Goal: Task Accomplishment & Management: Use online tool/utility

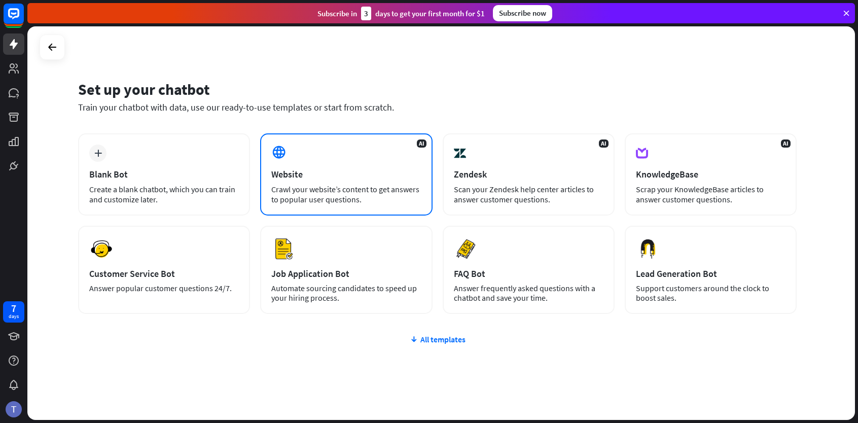
click at [346, 172] on div "Website" at bounding box center [346, 174] width 150 height 12
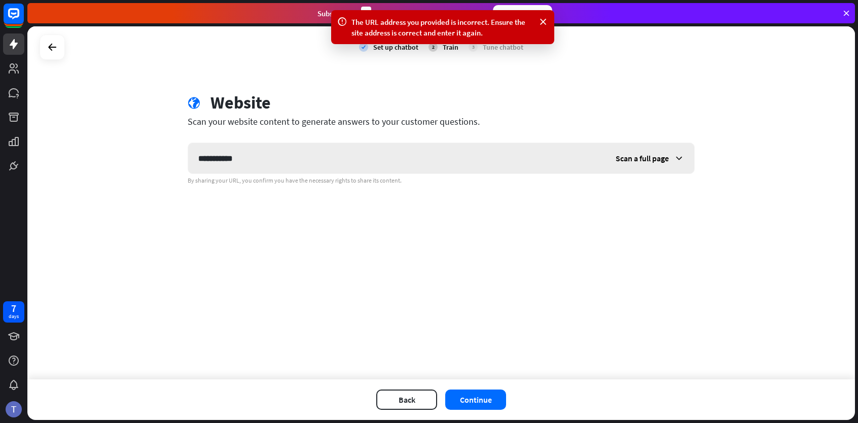
click at [250, 163] on input "**********" at bounding box center [396, 158] width 417 height 30
type input "**********"
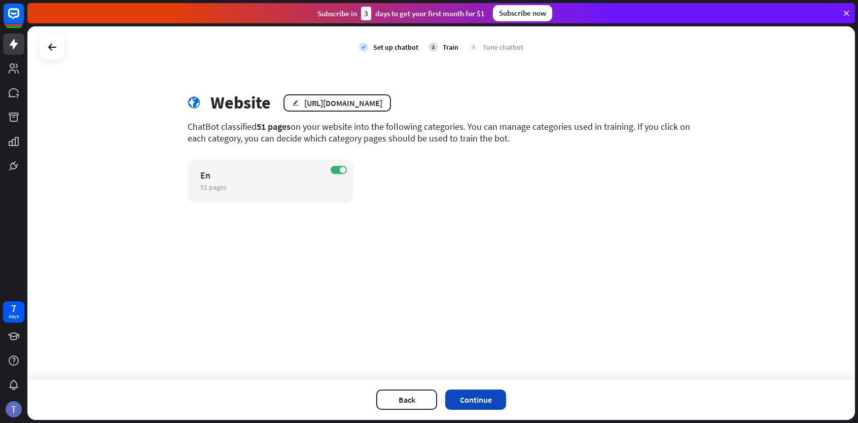
click at [473, 400] on button "Continue" at bounding box center [475, 399] width 61 height 20
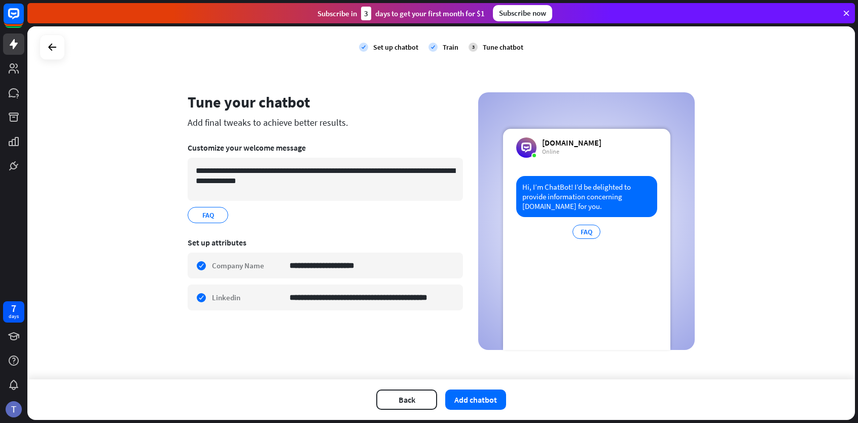
scroll to position [3, 0]
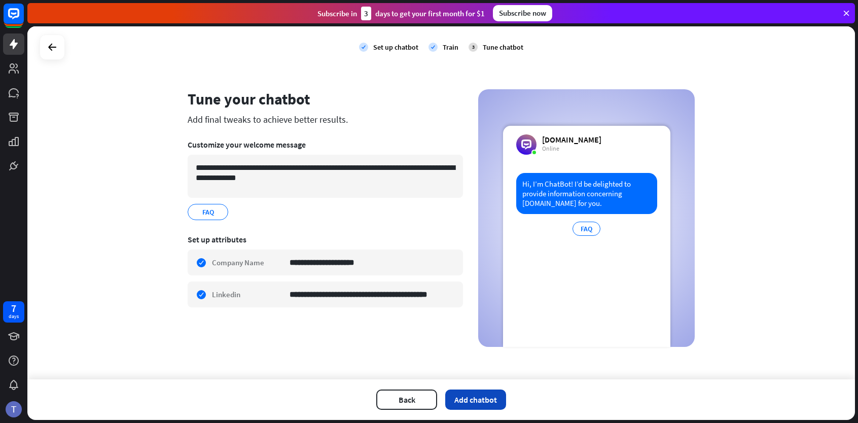
click at [487, 405] on button "Add chatbot" at bounding box center [475, 399] width 61 height 20
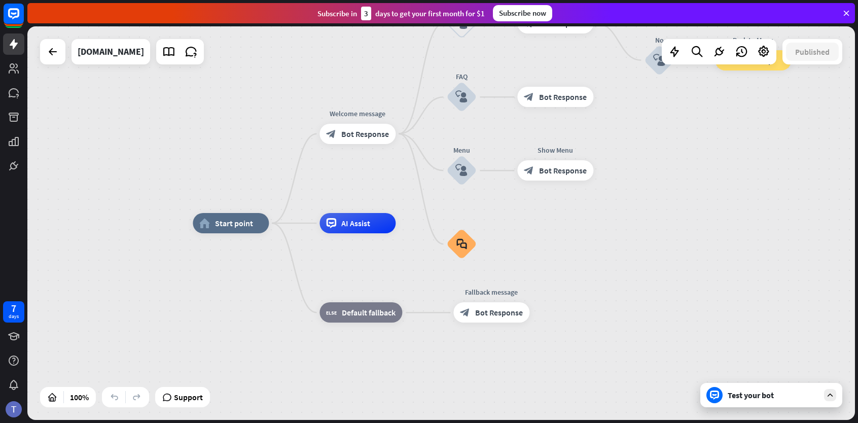
click at [741, 389] on div "Test your bot" at bounding box center [771, 395] width 142 height 24
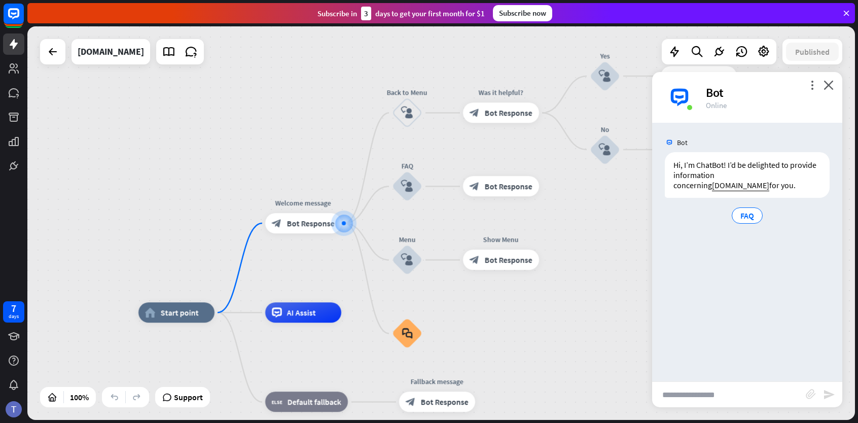
click at [701, 391] on input "text" at bounding box center [729, 394] width 154 height 25
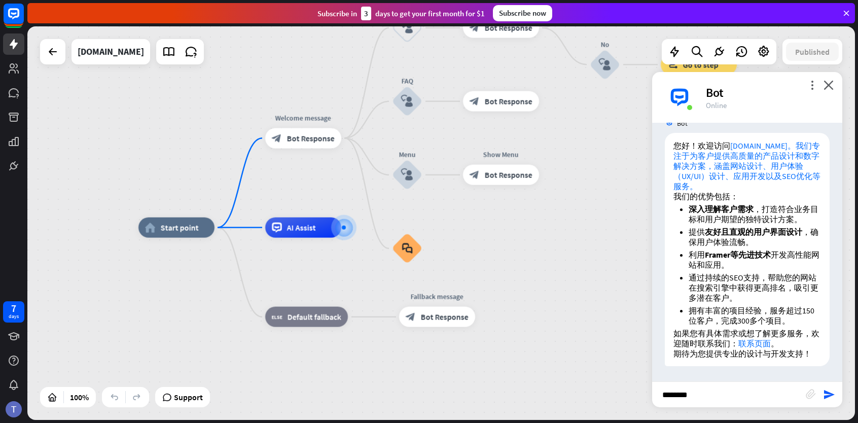
scroll to position [149, 0]
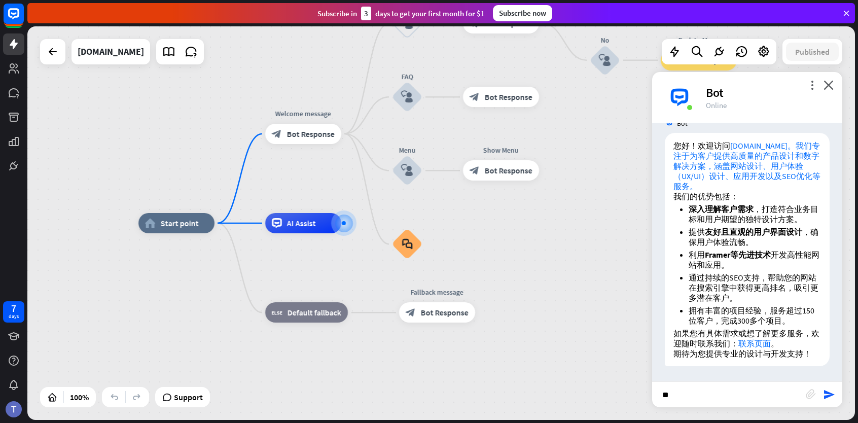
type input "*"
type input "**********"
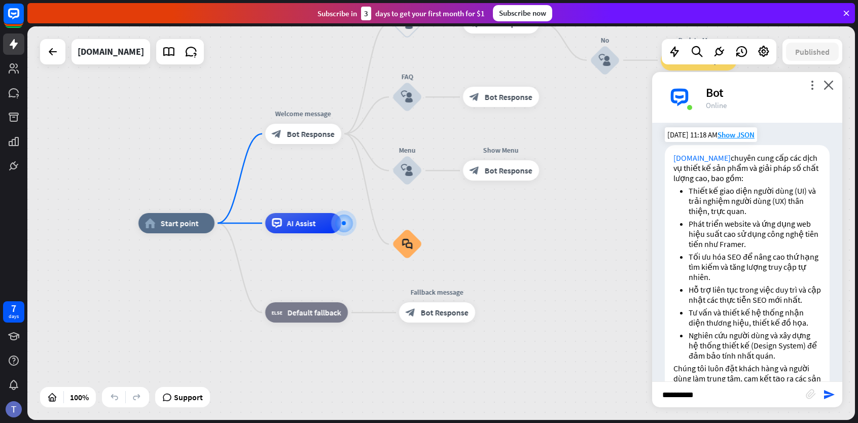
scroll to position [520, 0]
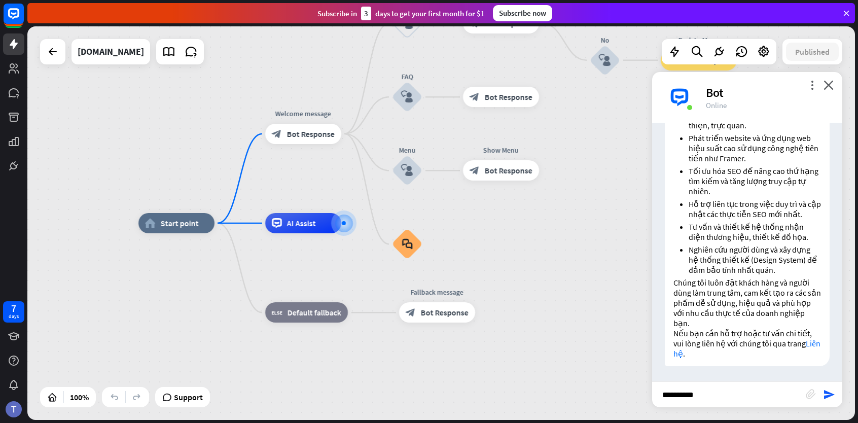
click at [711, 397] on input "**********" at bounding box center [729, 394] width 154 height 25
click at [764, 55] on icon at bounding box center [763, 51] width 13 height 13
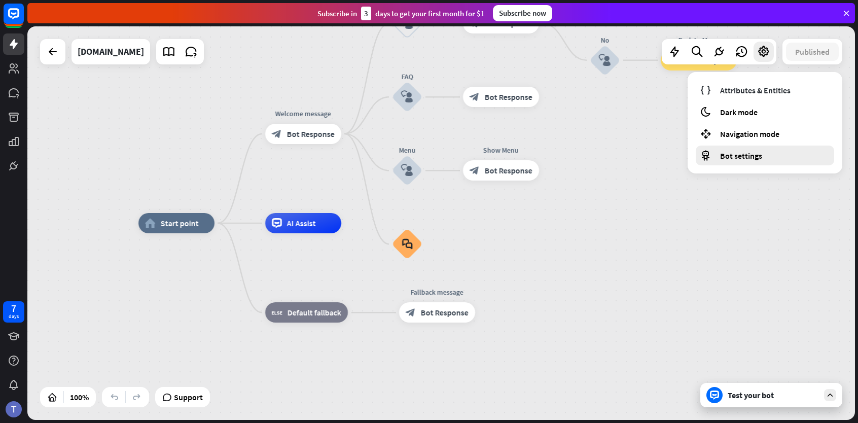
click at [740, 157] on span "Bot settings" at bounding box center [741, 156] width 42 height 10
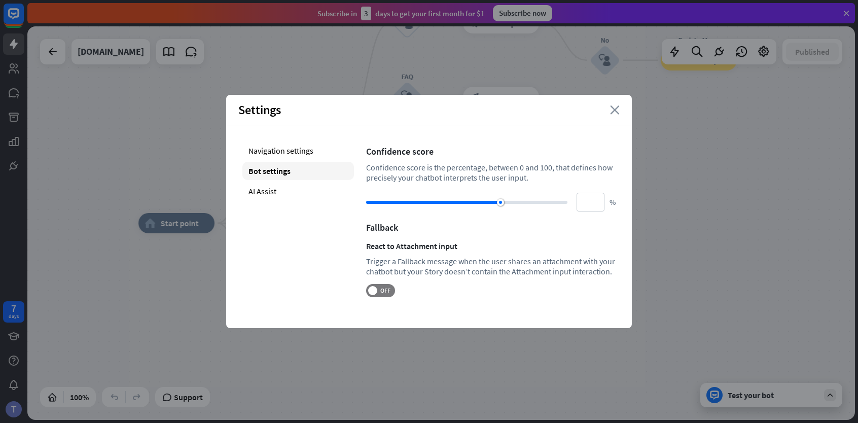
click at [612, 112] on icon "close" at bounding box center [615, 109] width 10 height 9
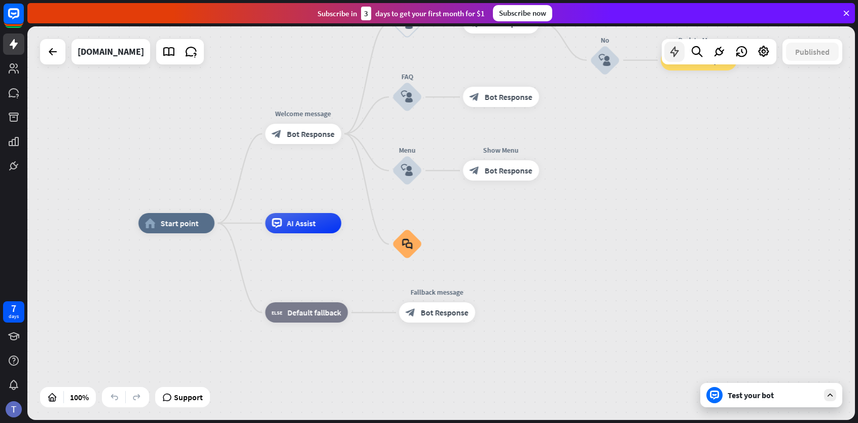
click at [677, 58] on icon at bounding box center [674, 51] width 13 height 13
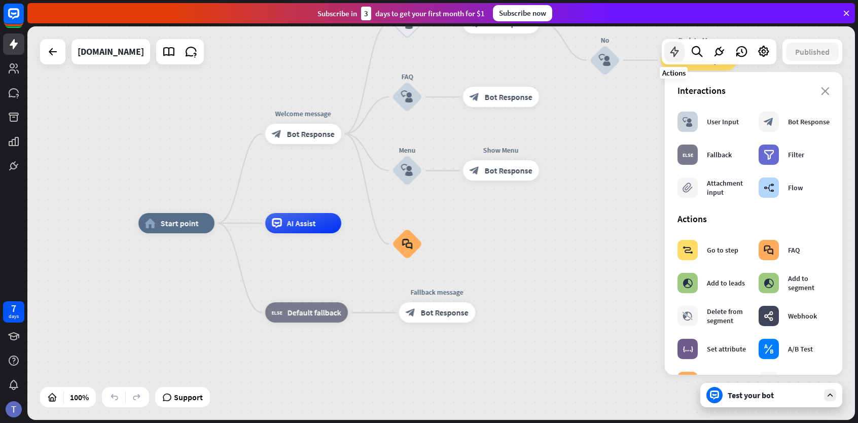
click at [677, 58] on icon at bounding box center [674, 51] width 13 height 13
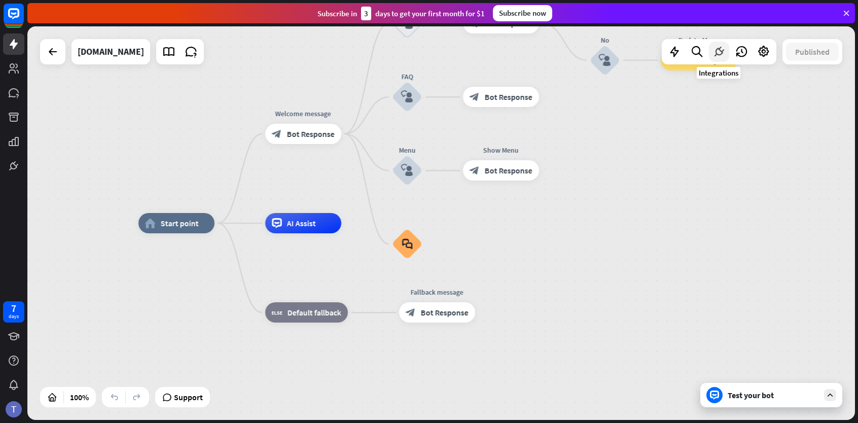
click at [719, 50] on icon at bounding box center [718, 51] width 13 height 13
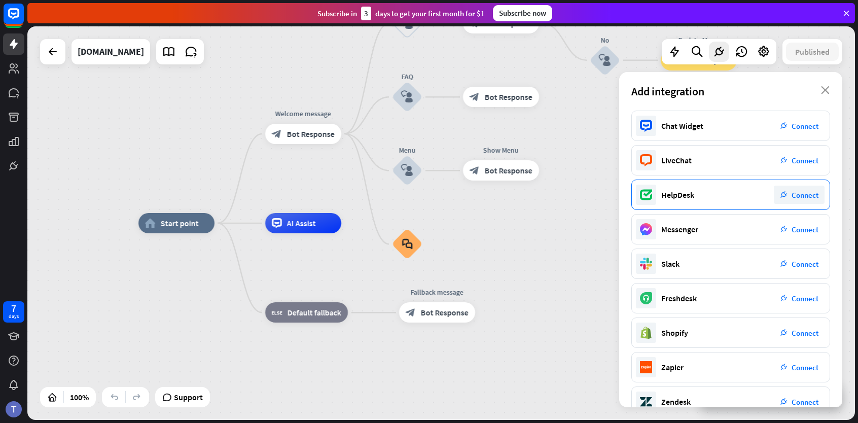
scroll to position [91, 0]
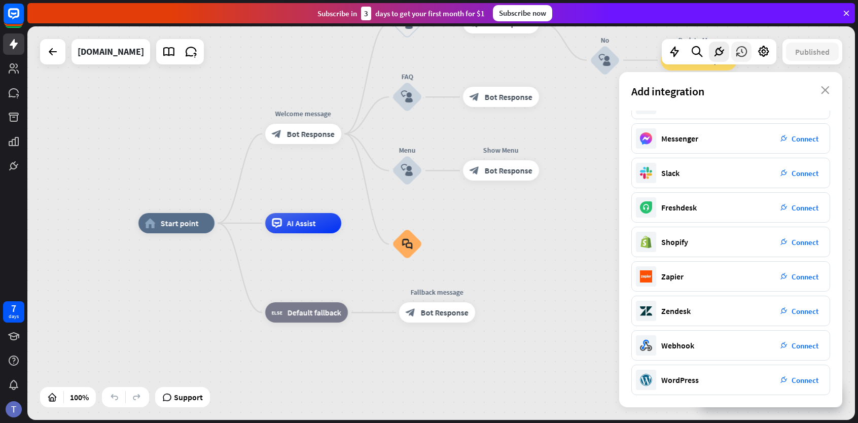
click at [741, 49] on icon at bounding box center [741, 51] width 13 height 13
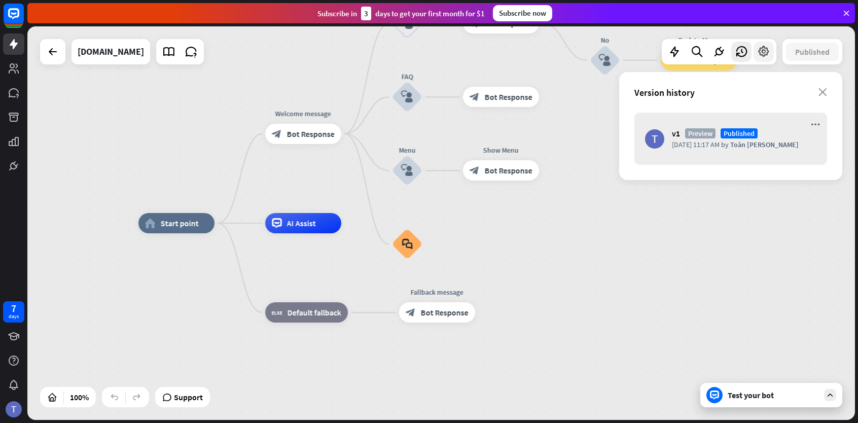
click at [766, 51] on icon at bounding box center [763, 51] width 13 height 13
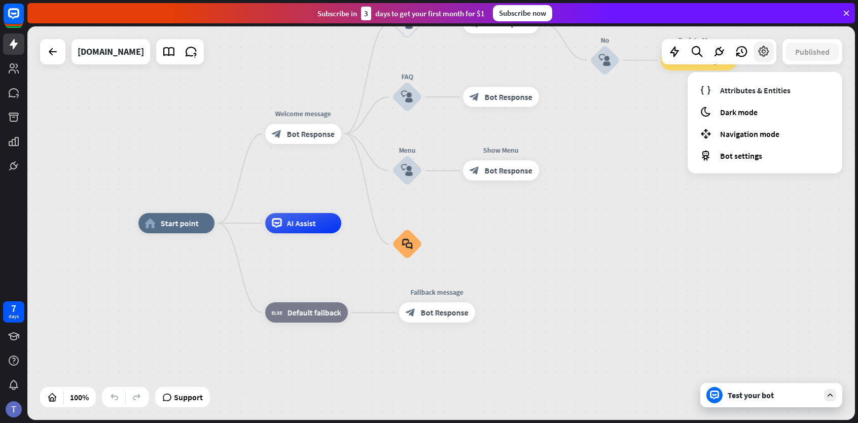
click at [766, 51] on icon at bounding box center [763, 51] width 13 height 13
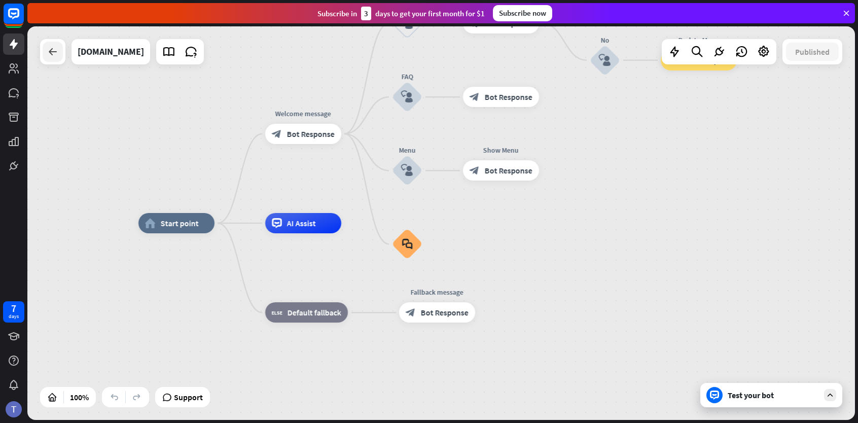
click at [57, 58] on div at bounding box center [53, 52] width 20 height 20
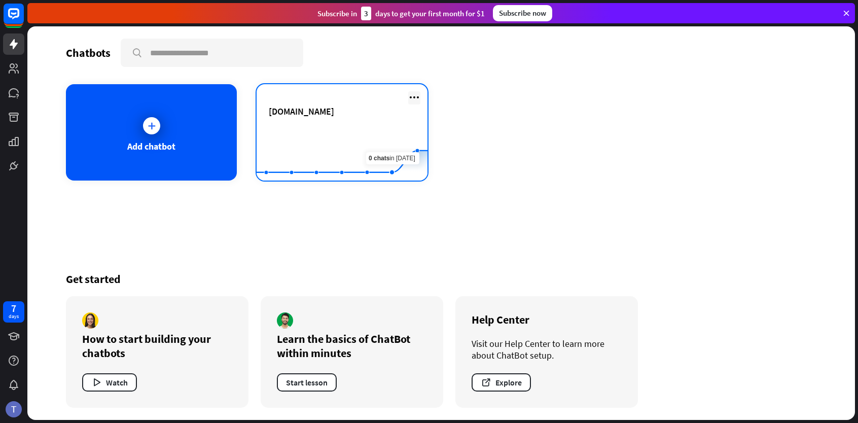
click at [415, 94] on icon at bounding box center [414, 97] width 12 height 12
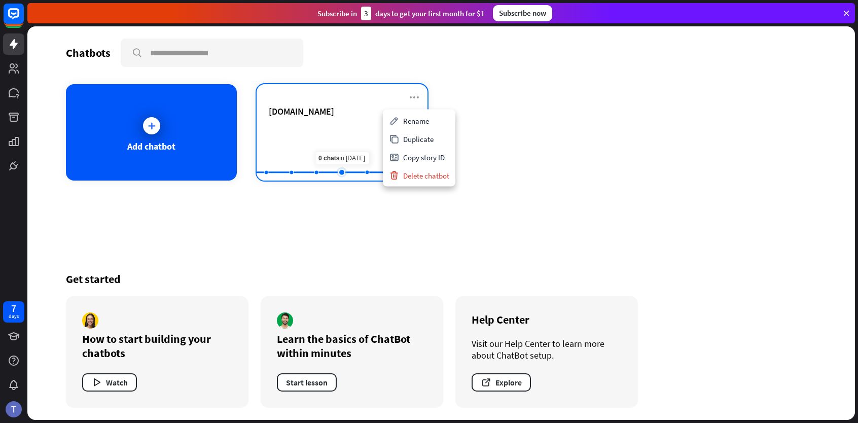
click at [338, 135] on rect at bounding box center [342, 155] width 171 height 63
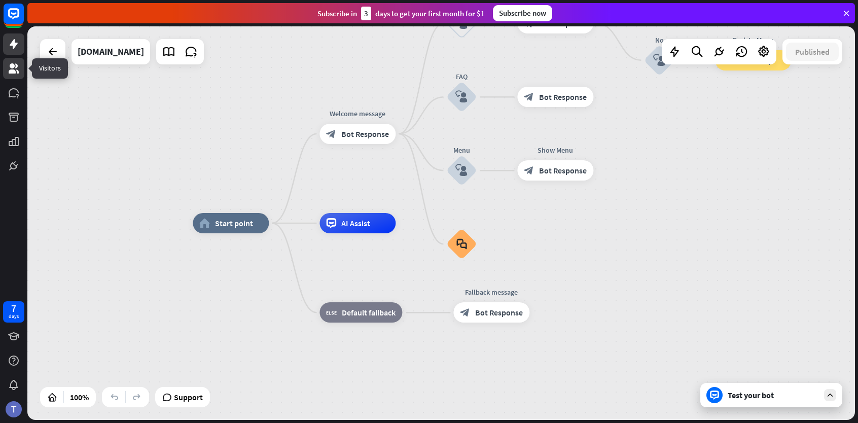
click at [17, 73] on icon at bounding box center [14, 68] width 10 height 10
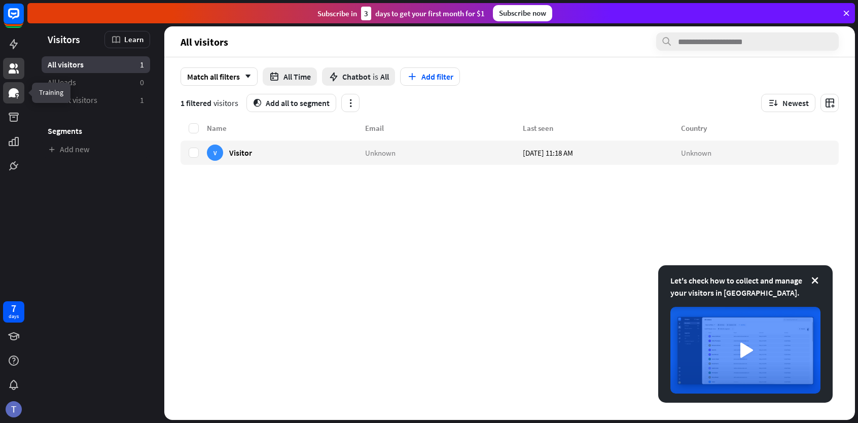
click at [14, 92] on icon at bounding box center [14, 92] width 10 height 9
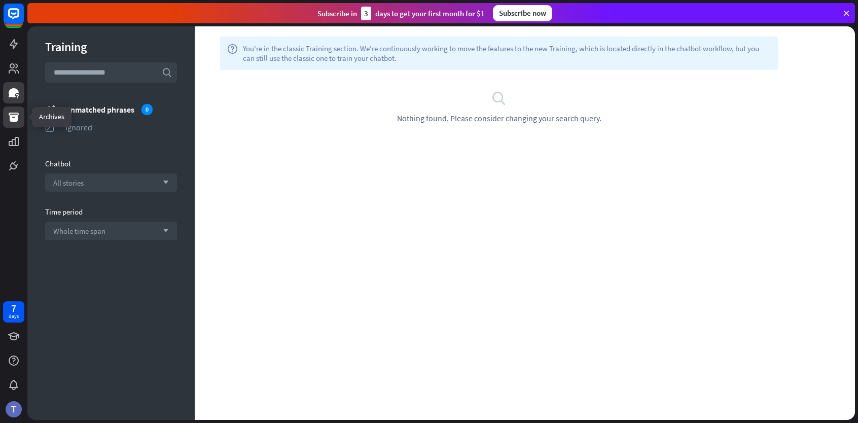
click at [20, 111] on link at bounding box center [13, 116] width 21 height 21
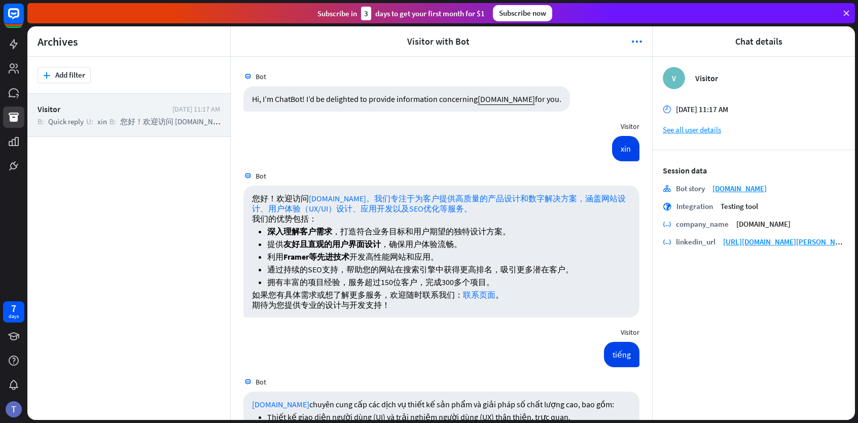
scroll to position [131, 0]
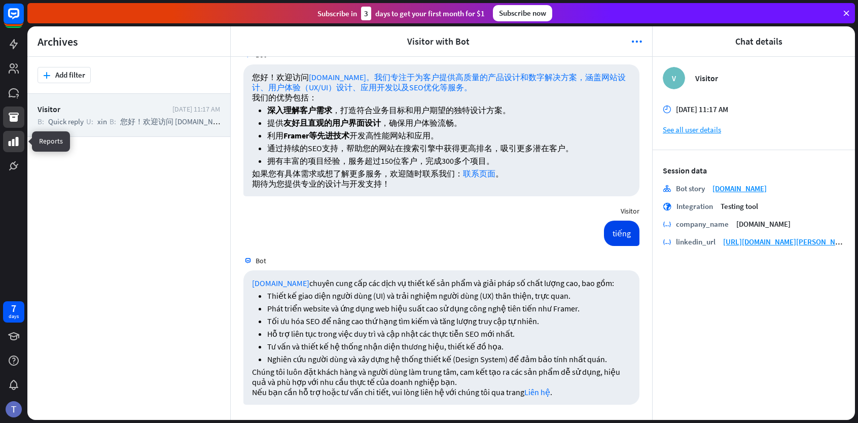
click at [12, 151] on link at bounding box center [13, 141] width 21 height 21
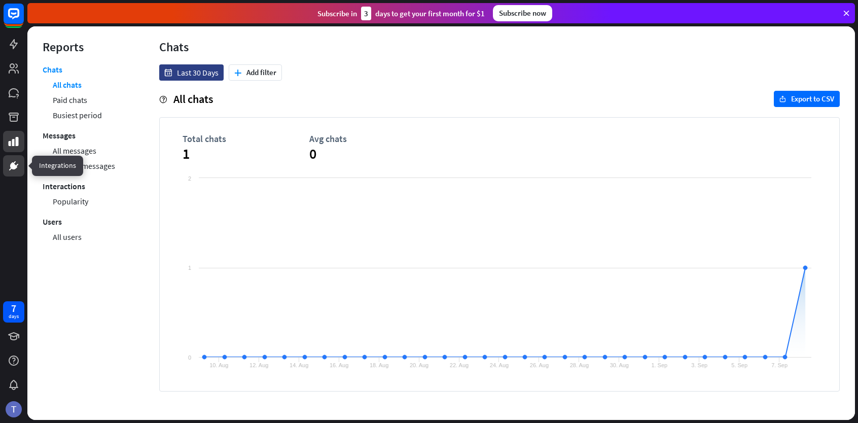
click at [13, 167] on icon at bounding box center [14, 166] width 6 height 6
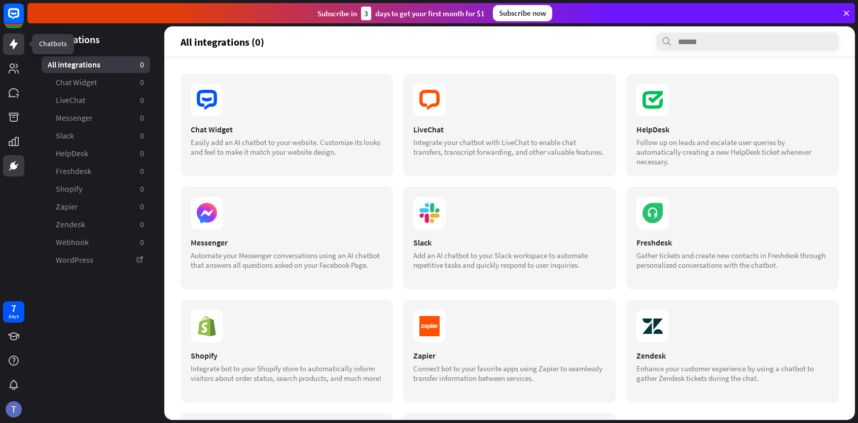
click at [20, 51] on link at bounding box center [13, 43] width 21 height 21
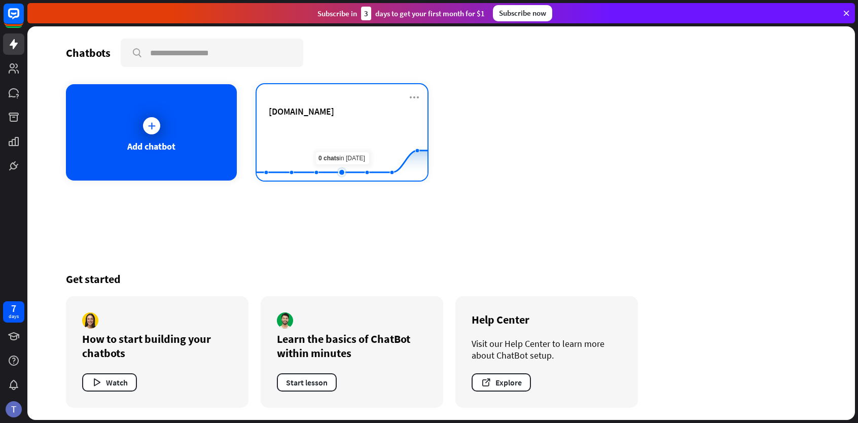
click at [345, 142] on rect at bounding box center [342, 155] width 171 height 63
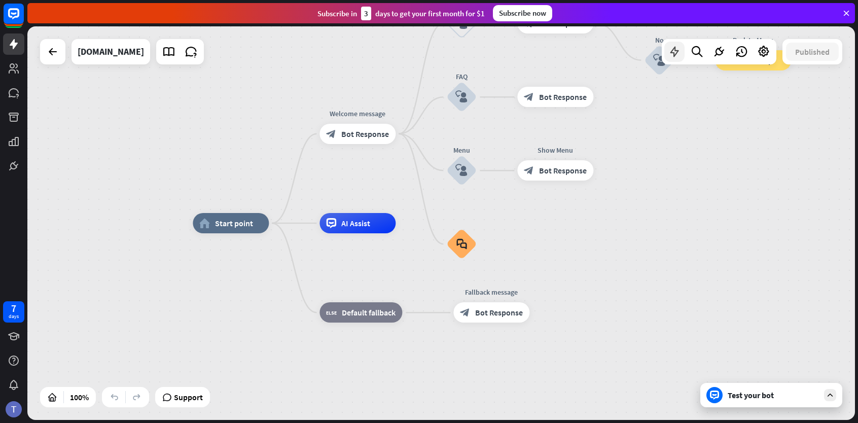
click at [680, 50] on div at bounding box center [674, 52] width 20 height 20
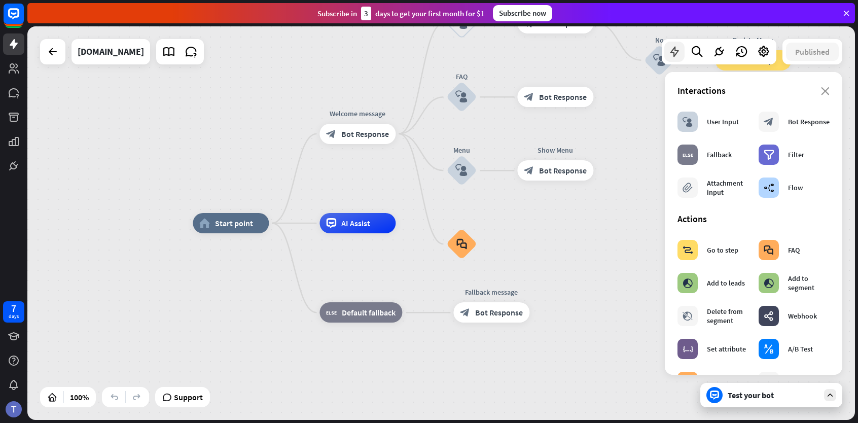
click at [680, 50] on div at bounding box center [674, 52] width 20 height 20
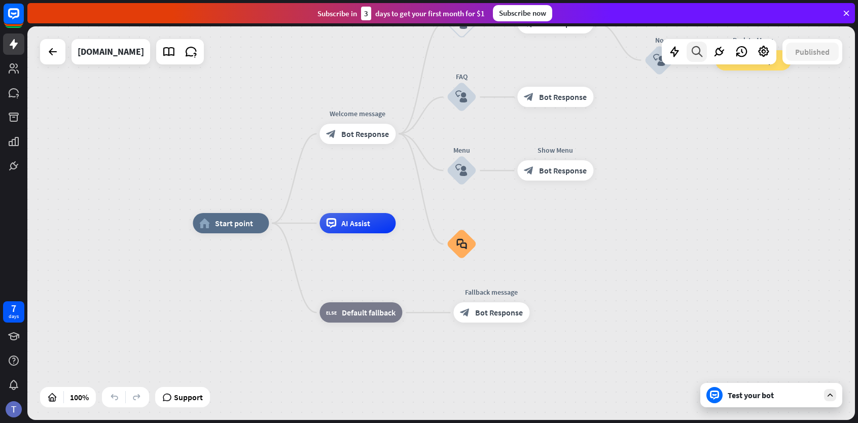
click at [698, 52] on icon at bounding box center [697, 51] width 14 height 13
click at [721, 55] on icon at bounding box center [718, 51] width 13 height 13
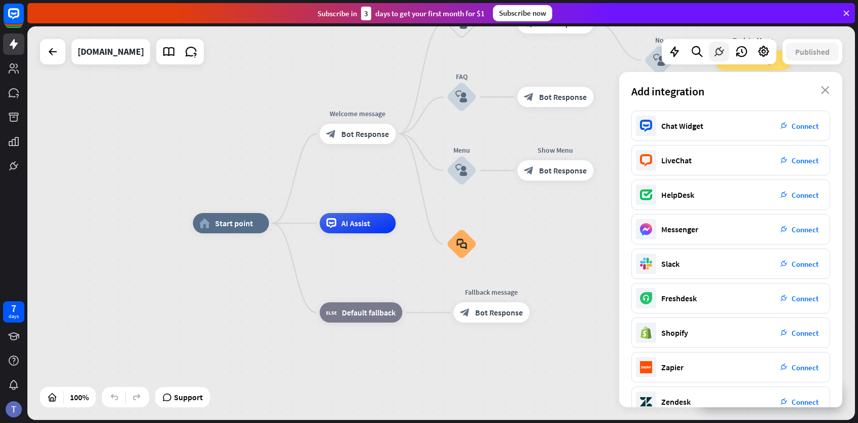
click at [721, 55] on icon at bounding box center [718, 51] width 13 height 13
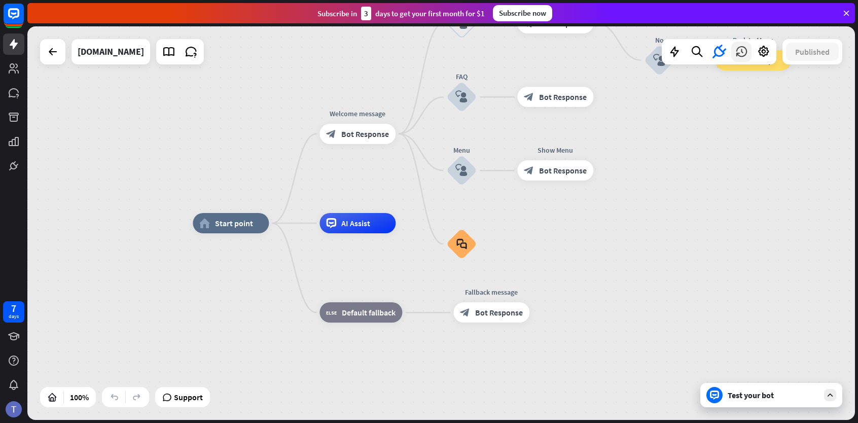
click at [740, 55] on icon at bounding box center [741, 51] width 13 height 13
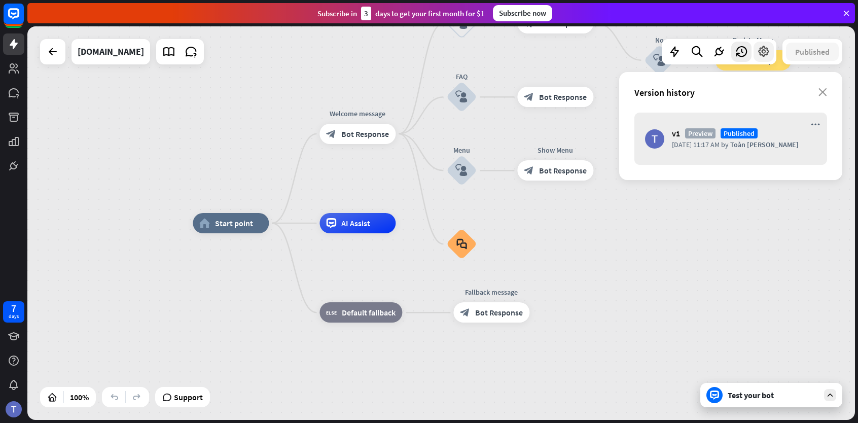
click at [761, 53] on icon at bounding box center [763, 51] width 13 height 13
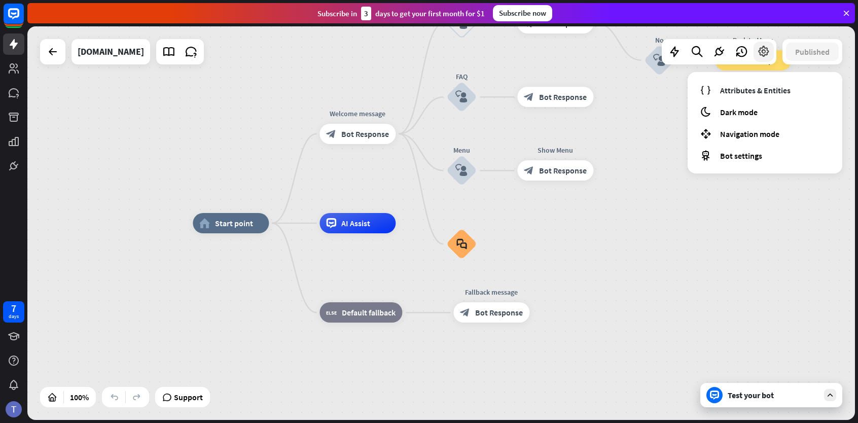
click at [761, 53] on icon at bounding box center [763, 51] width 13 height 13
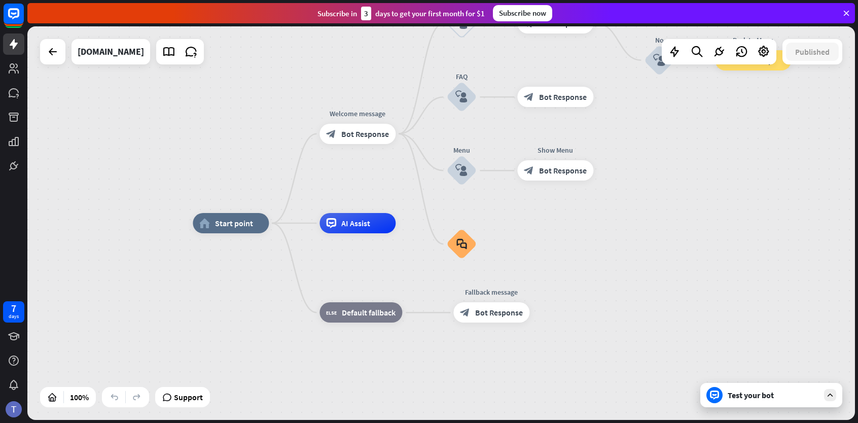
click at [305, 377] on div "home_2 Start point Welcome message block_bot_response Bot Response Back to Menu…" at bounding box center [606, 419] width 827 height 393
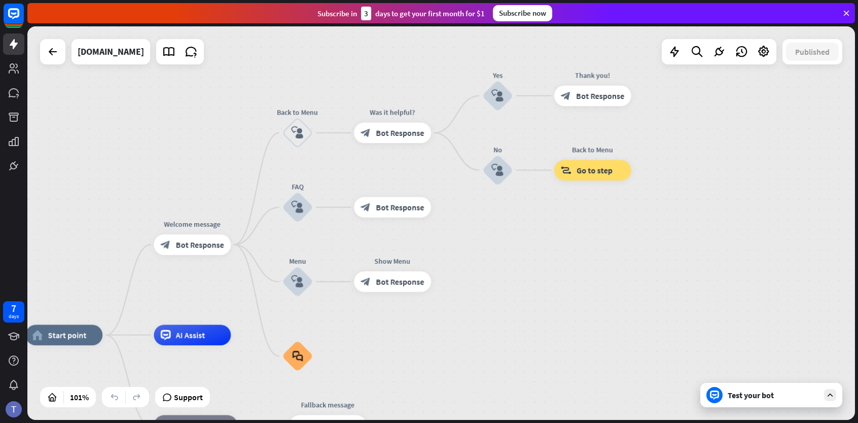
click at [754, 394] on div "Test your bot" at bounding box center [773, 395] width 91 height 10
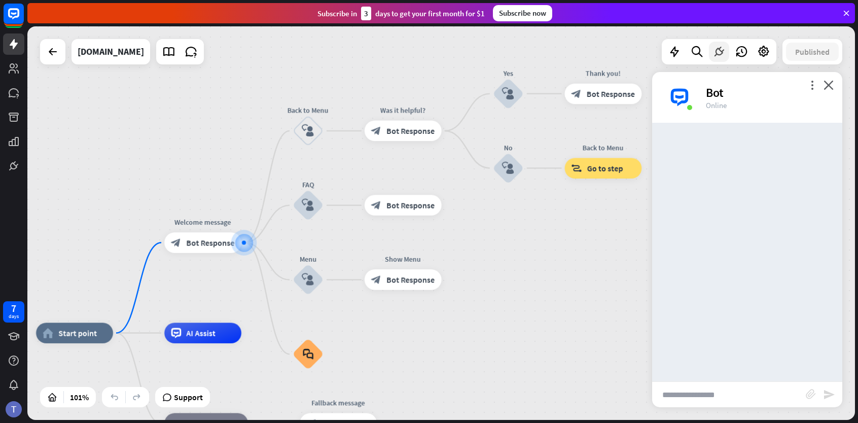
click at [723, 53] on icon at bounding box center [718, 51] width 13 height 13
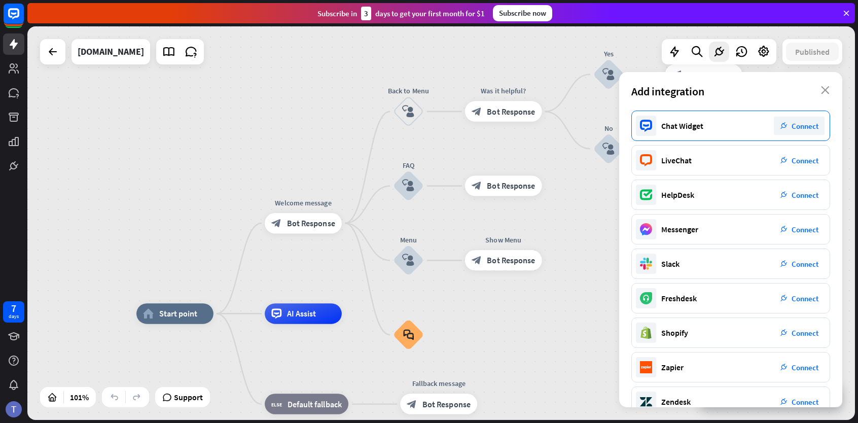
click at [784, 128] on icon "plug_integration" at bounding box center [783, 125] width 7 height 7
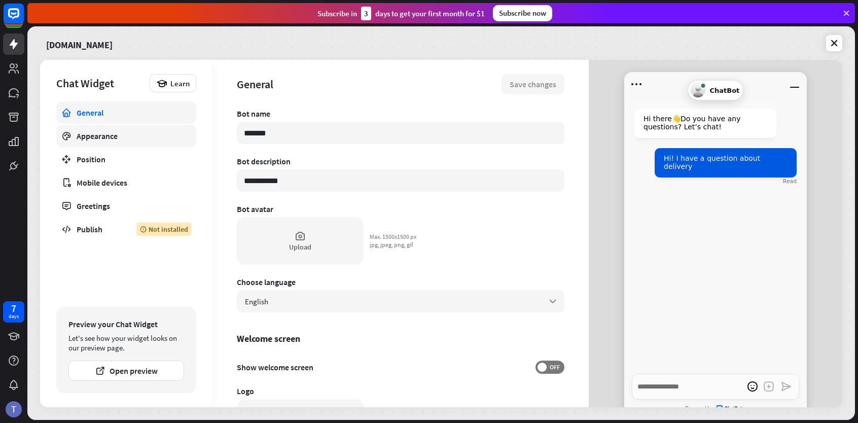
click at [97, 136] on div "Appearance" at bounding box center [126, 136] width 99 height 10
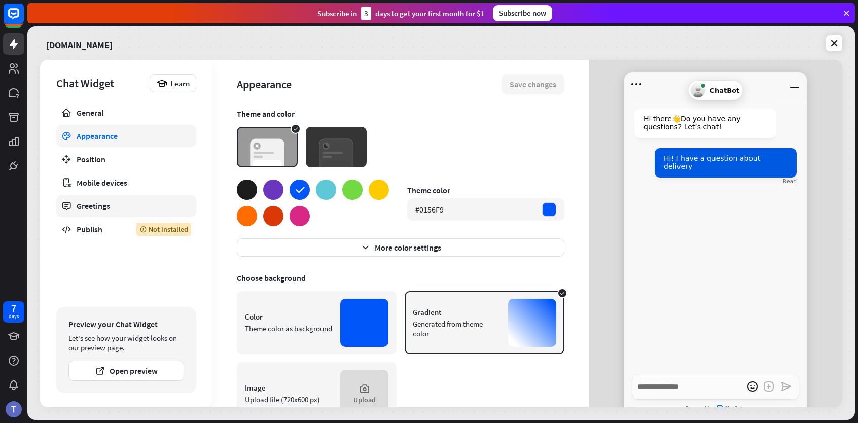
click at [84, 207] on div "Greetings" at bounding box center [126, 206] width 99 height 10
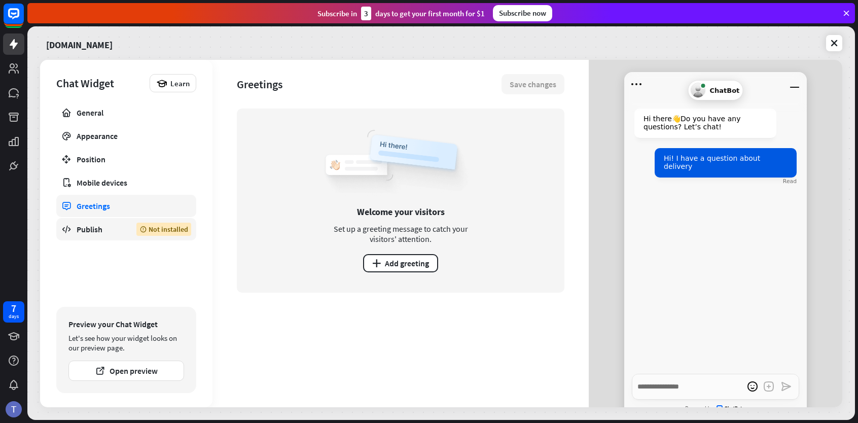
click at [88, 228] on div "Publish" at bounding box center [99, 229] width 45 height 10
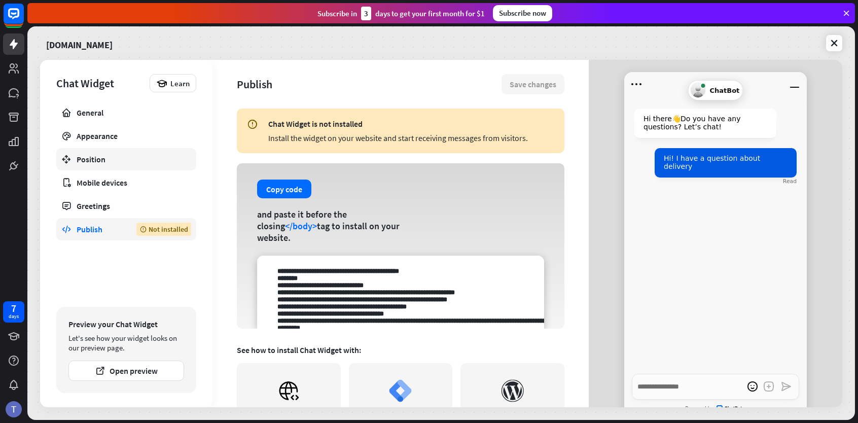
click at [100, 151] on link "Position" at bounding box center [126, 159] width 140 height 22
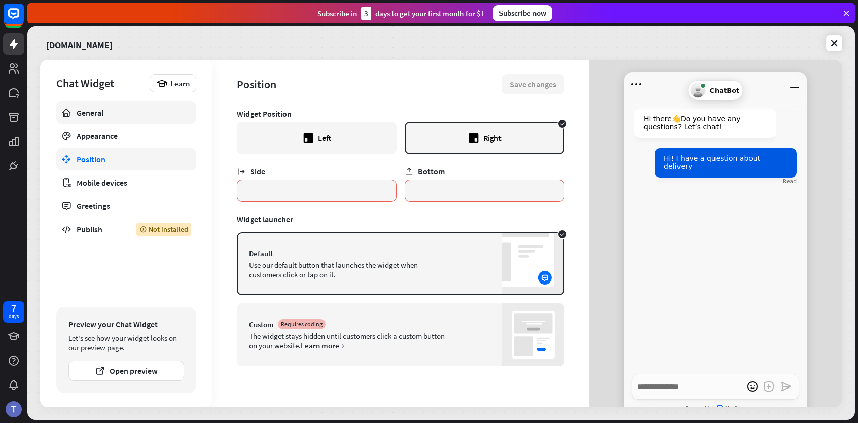
click at [129, 122] on link "General" at bounding box center [126, 112] width 140 height 22
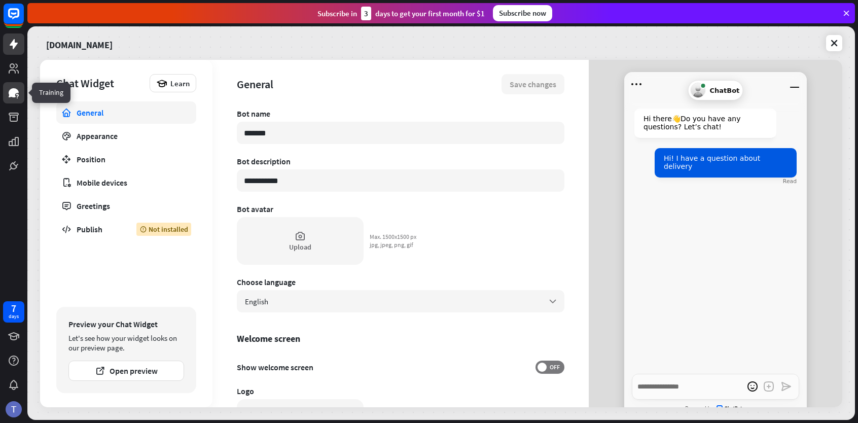
click at [15, 97] on icon at bounding box center [14, 93] width 12 height 12
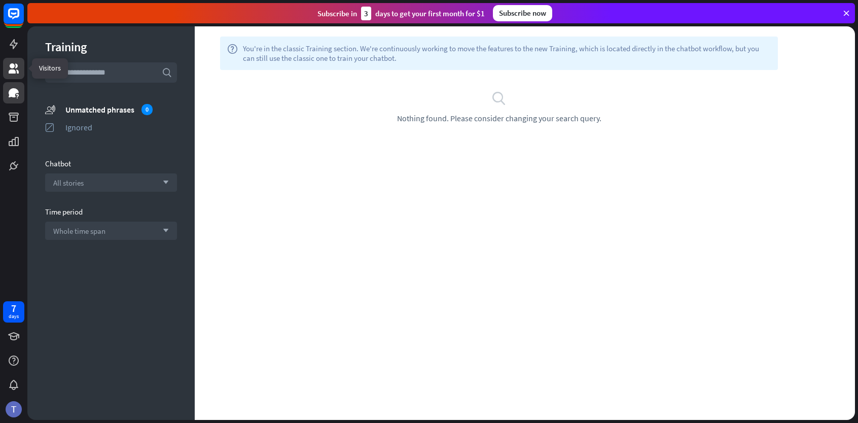
click at [11, 69] on icon at bounding box center [14, 68] width 12 height 12
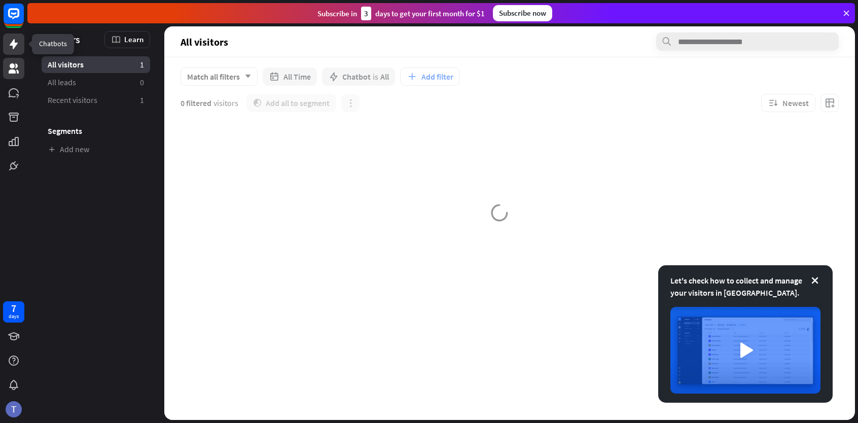
click at [13, 43] on icon at bounding box center [14, 44] width 8 height 10
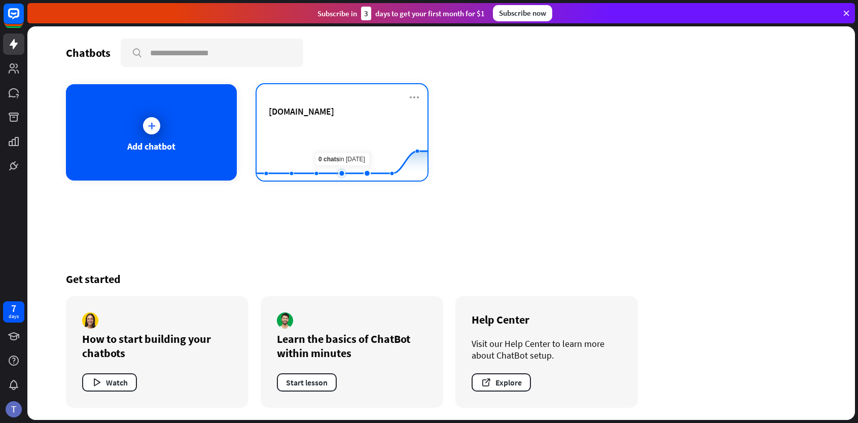
click at [346, 131] on rect at bounding box center [342, 155] width 171 height 63
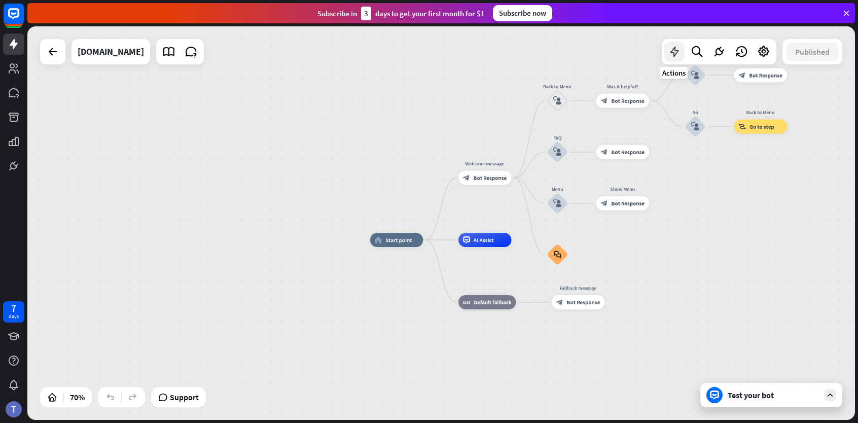
click at [673, 48] on icon at bounding box center [674, 51] width 13 height 13
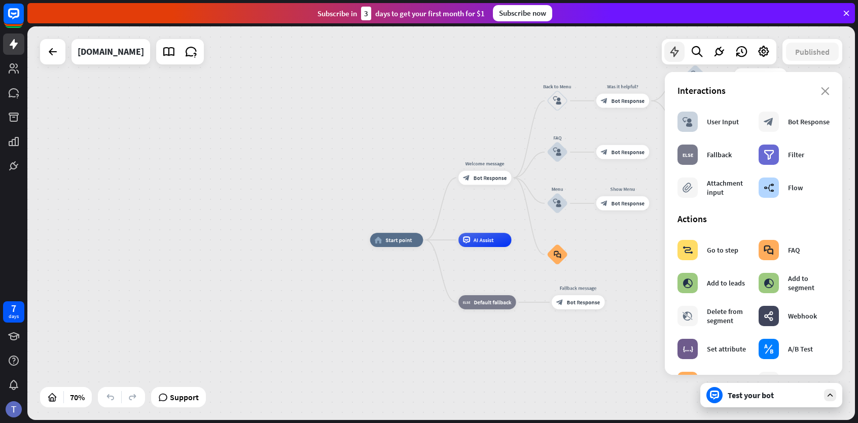
click at [673, 48] on icon at bounding box center [674, 51] width 13 height 13
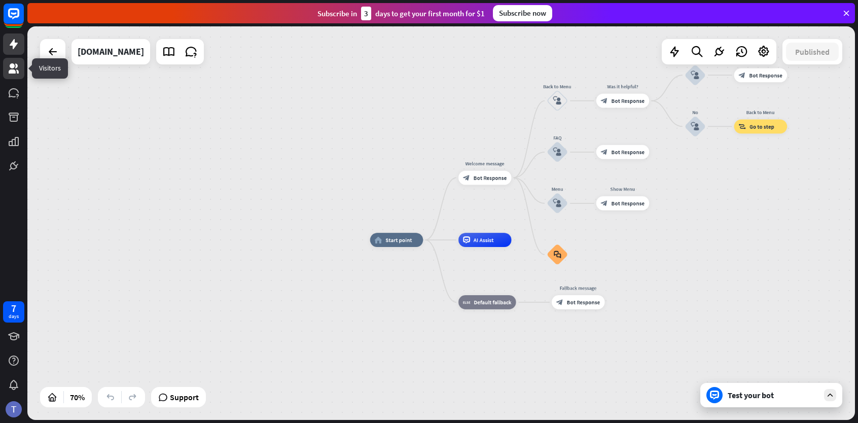
click at [15, 72] on icon at bounding box center [14, 68] width 10 height 10
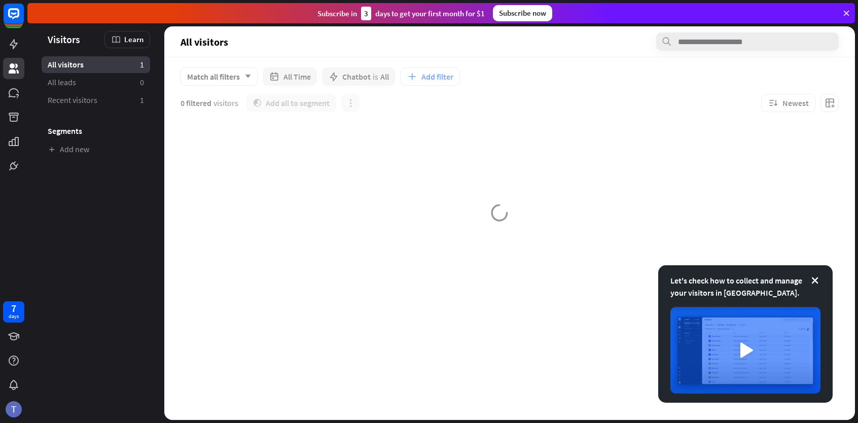
click at [10, 105] on div at bounding box center [13, 88] width 27 height 176
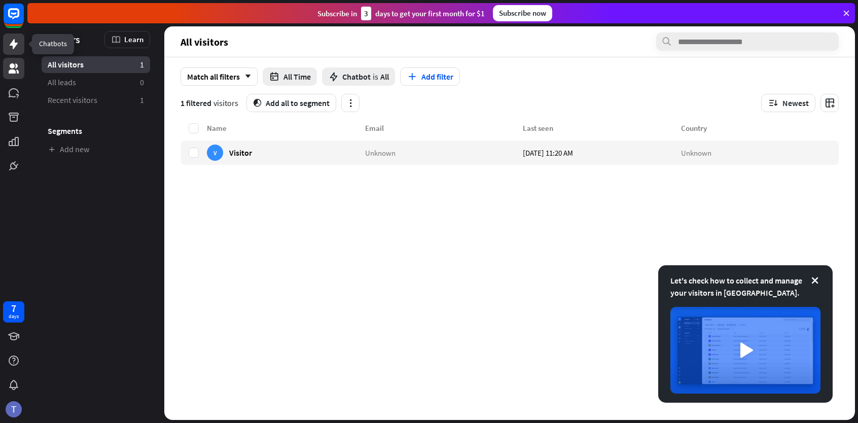
click at [12, 47] on icon at bounding box center [14, 44] width 12 height 12
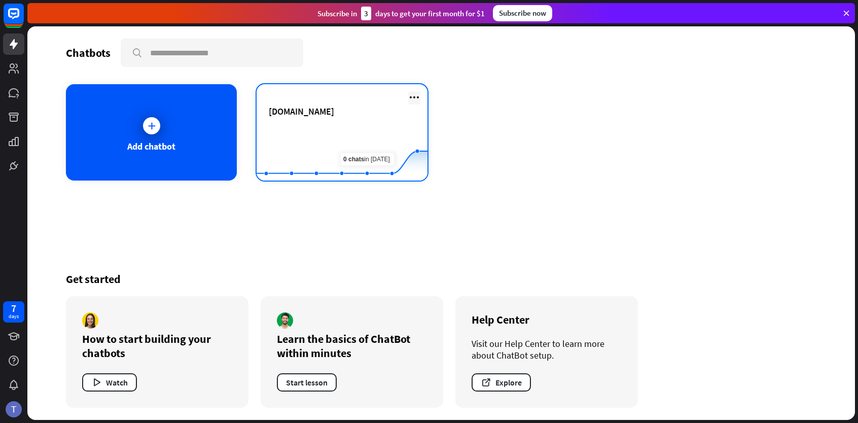
click at [419, 93] on icon at bounding box center [414, 97] width 12 height 12
click at [344, 124] on icon "Created with Highcharts 10.1.0 0 2 4" at bounding box center [342, 155] width 171 height 63
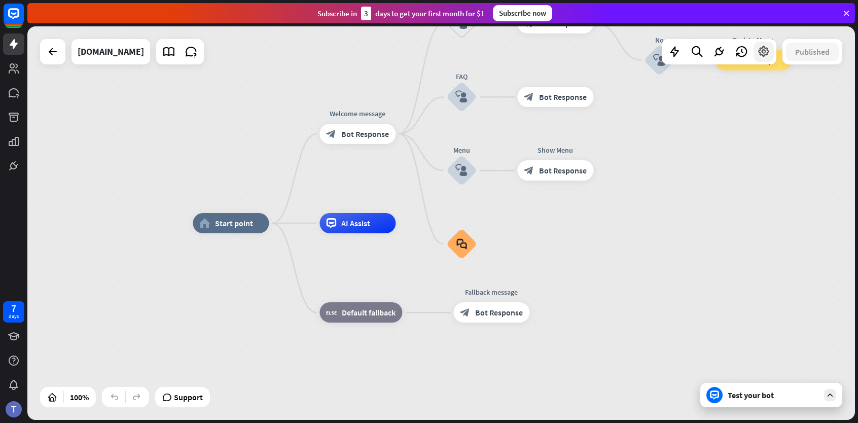
click at [765, 56] on icon at bounding box center [763, 51] width 13 height 13
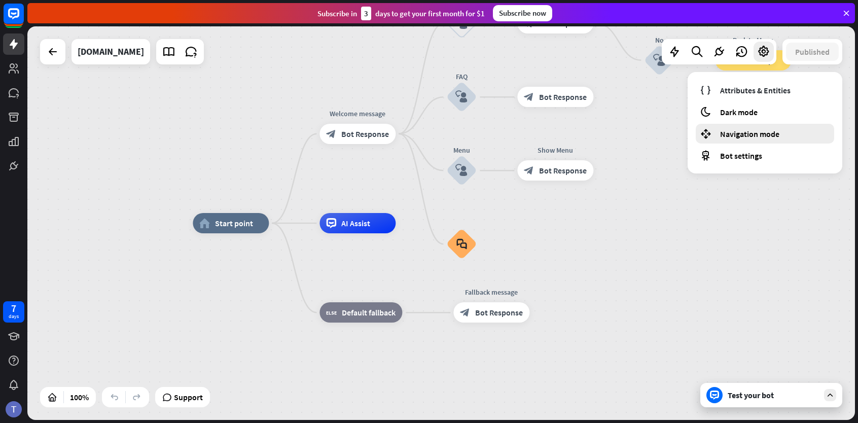
click at [748, 131] on span "Navigation mode" at bounding box center [749, 134] width 59 height 10
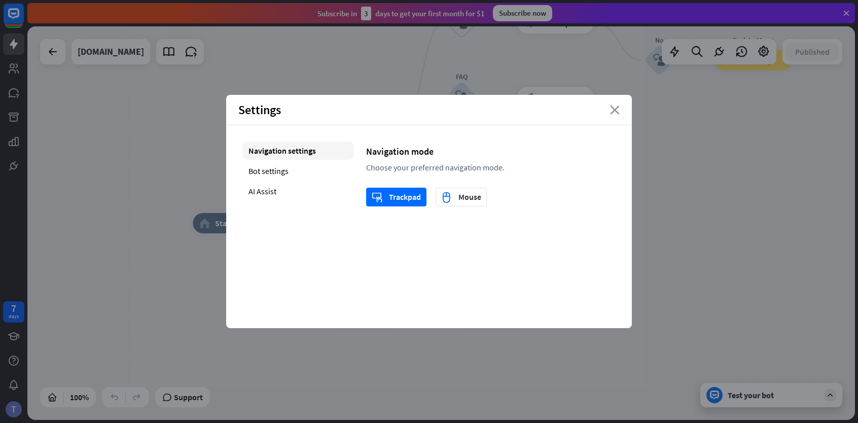
click at [614, 113] on icon "close" at bounding box center [615, 109] width 10 height 9
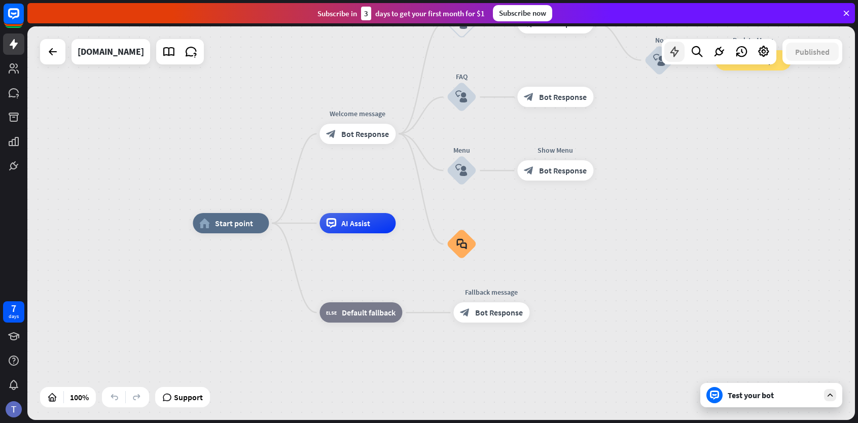
click at [674, 59] on div at bounding box center [674, 52] width 20 height 20
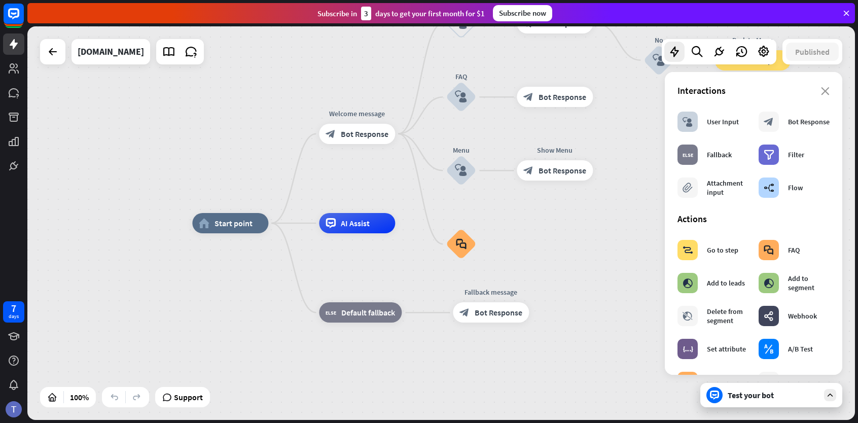
click at [616, 172] on div "home_2 Start point Welcome message block_bot_response Bot Response Back to Menu…" at bounding box center [440, 222] width 827 height 393
click at [718, 54] on icon at bounding box center [718, 51] width 13 height 13
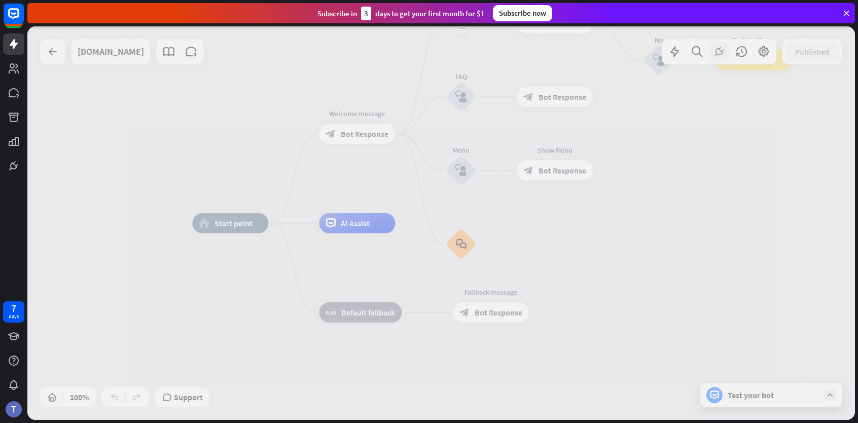
click at [718, 54] on div at bounding box center [440, 222] width 827 height 393
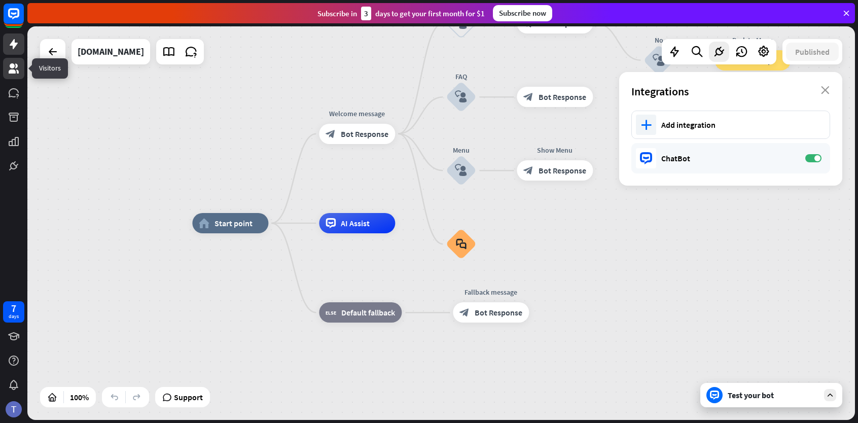
click at [8, 70] on icon at bounding box center [14, 68] width 12 height 12
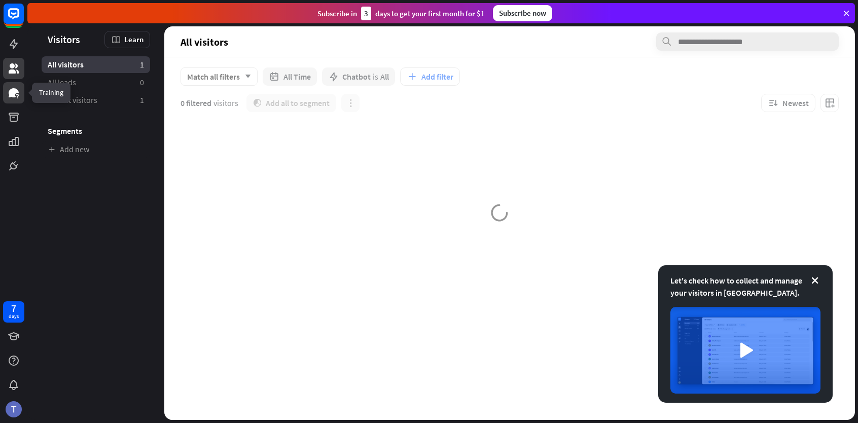
click at [8, 93] on icon at bounding box center [14, 93] width 12 height 12
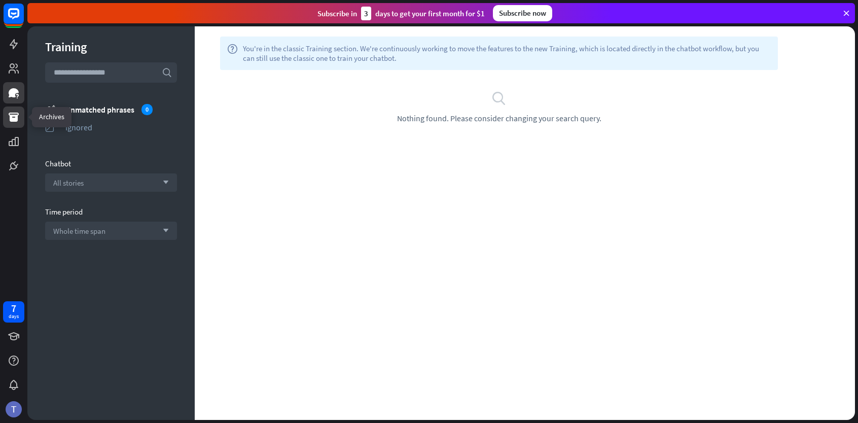
click at [12, 122] on icon at bounding box center [14, 117] width 12 height 12
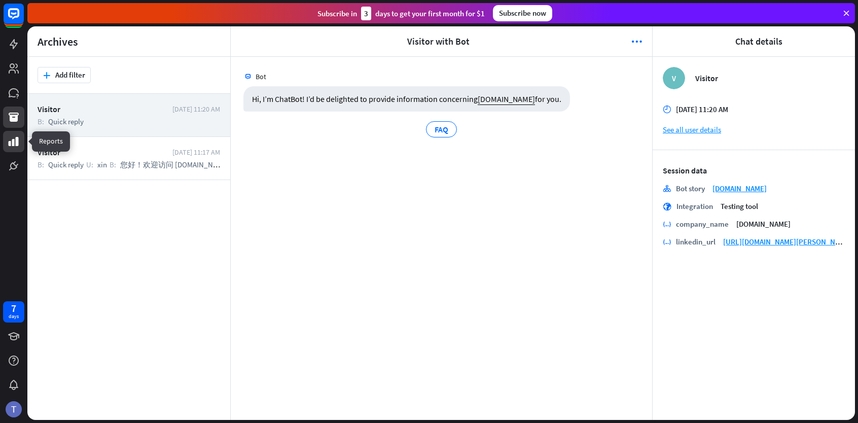
click at [13, 143] on icon at bounding box center [14, 141] width 10 height 9
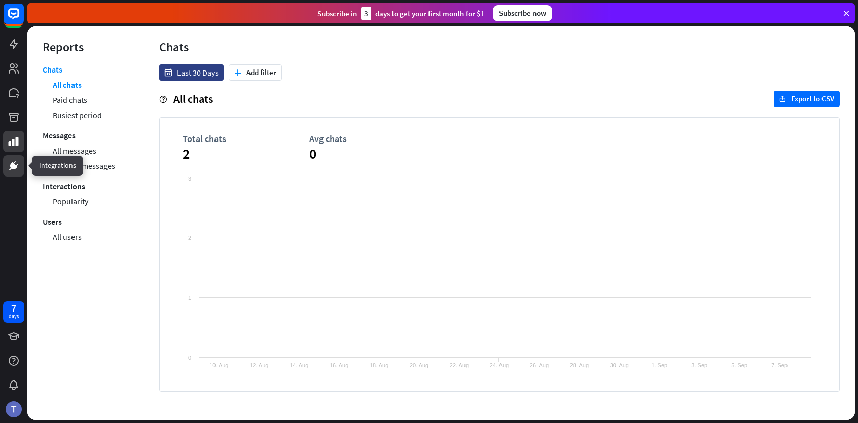
click at [13, 169] on icon at bounding box center [13, 165] width 7 height 7
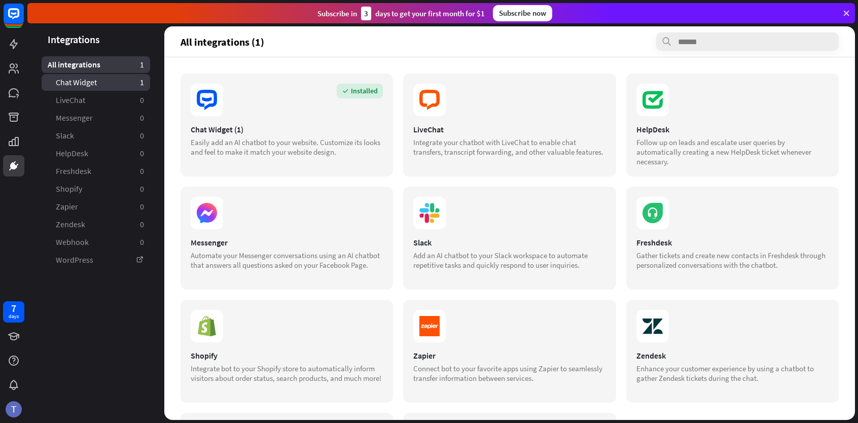
click at [58, 89] on link "Chat Widget 1" at bounding box center [96, 82] width 109 height 17
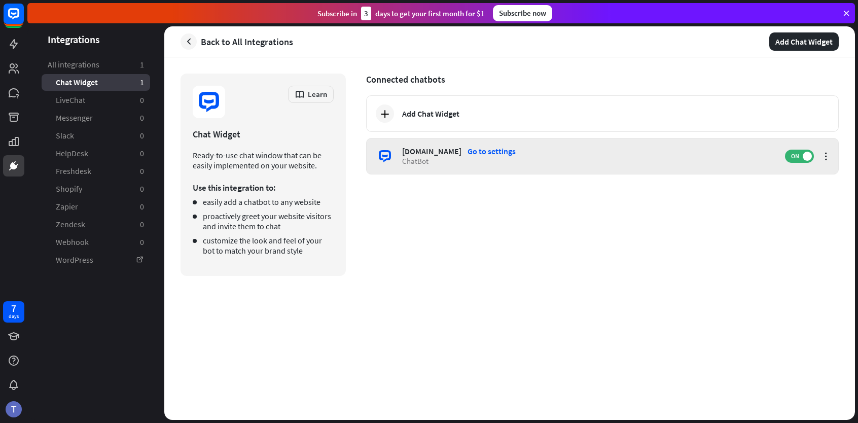
click at [660, 159] on div "ChatBot" at bounding box center [588, 161] width 373 height 10
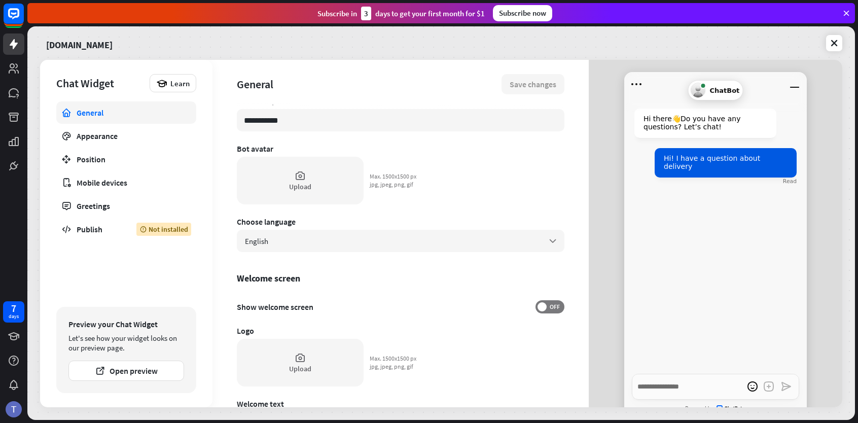
scroll to position [96, 0]
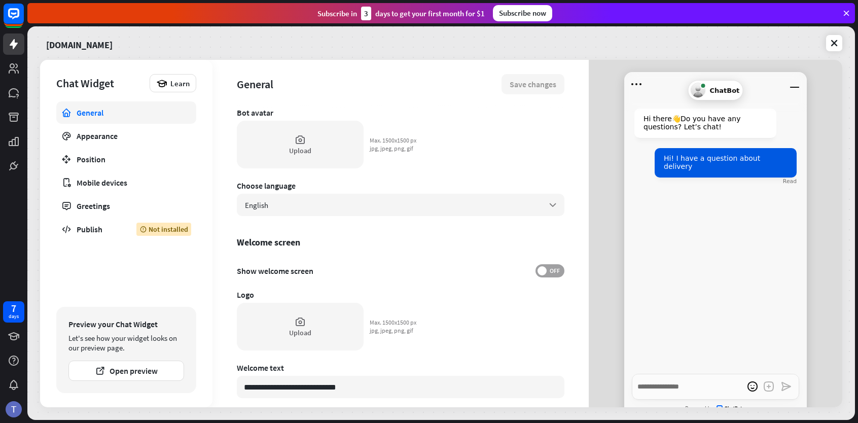
click at [543, 270] on span at bounding box center [541, 270] width 9 height 9
type textarea "*"
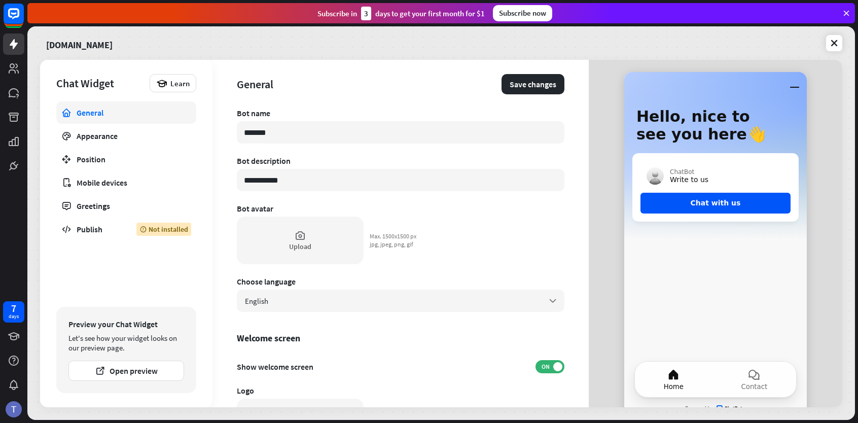
scroll to position [0, 0]
click at [347, 137] on input "*******" at bounding box center [401, 133] width 328 height 22
type input "**********"
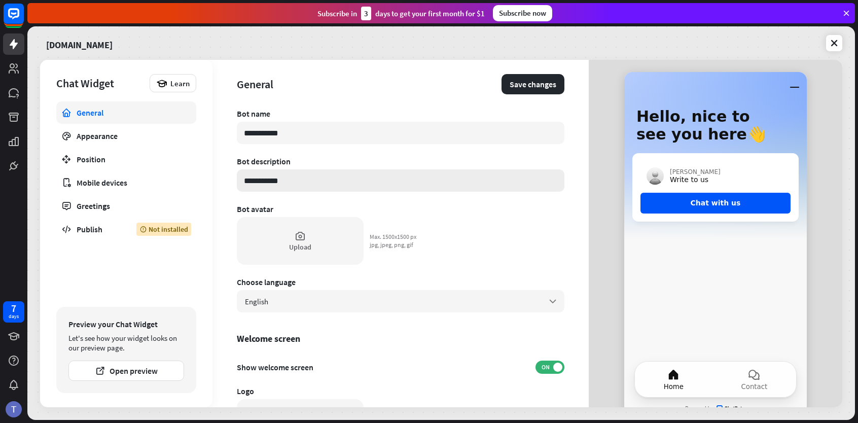
click at [332, 187] on input "**********" at bounding box center [401, 180] width 328 height 22
type input "********"
click at [99, 141] on link "Appearance" at bounding box center [126, 136] width 140 height 22
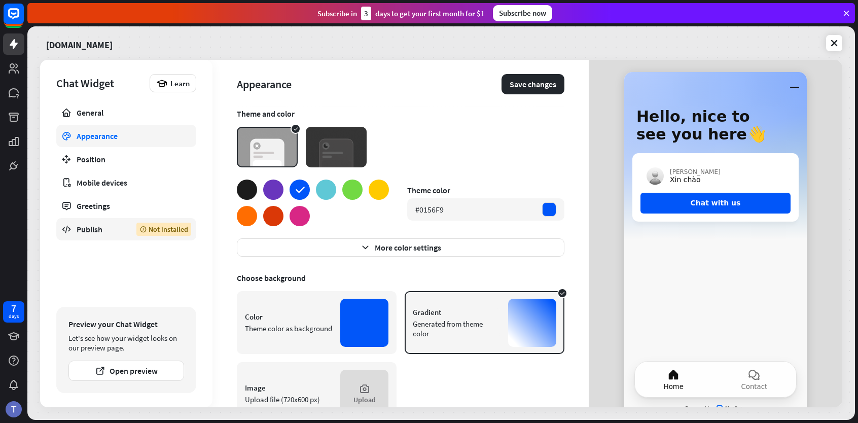
click at [101, 223] on link "Publish Not installed" at bounding box center [126, 229] width 140 height 22
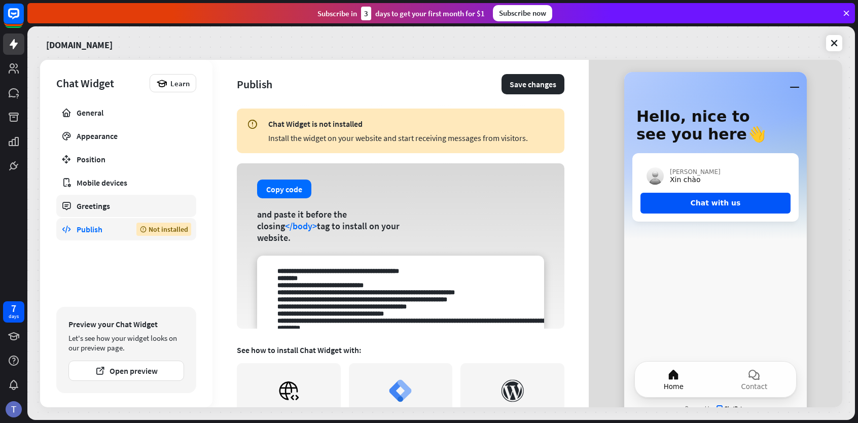
click at [134, 201] on div "Greetings" at bounding box center [126, 206] width 99 height 10
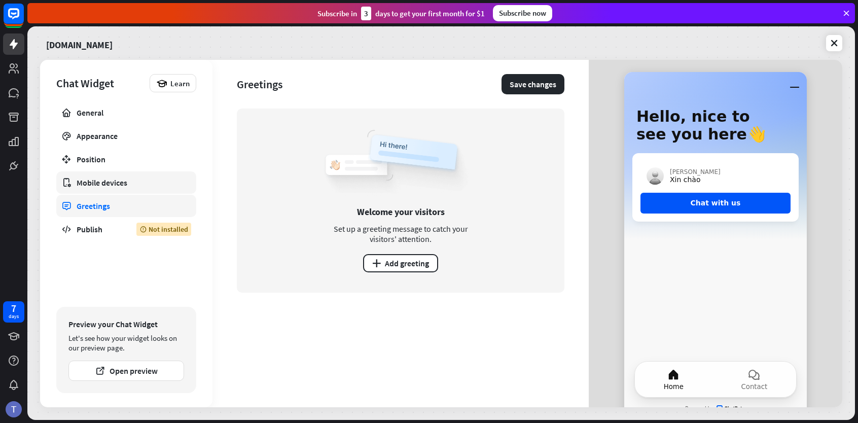
click at [133, 184] on div "Mobile devices" at bounding box center [126, 182] width 99 height 10
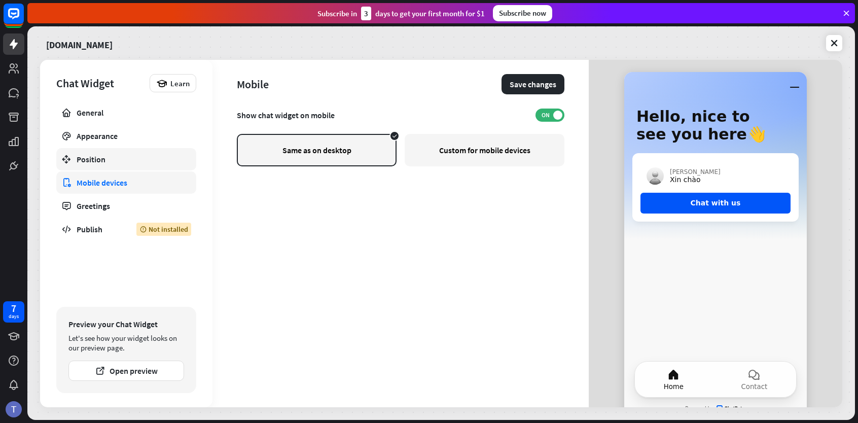
click at [134, 156] on div "Position" at bounding box center [126, 159] width 99 height 10
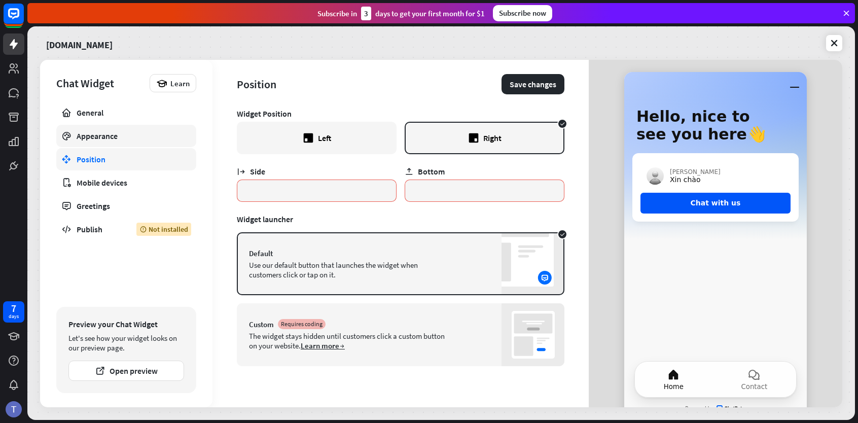
click at [136, 127] on link "Appearance" at bounding box center [126, 136] width 140 height 22
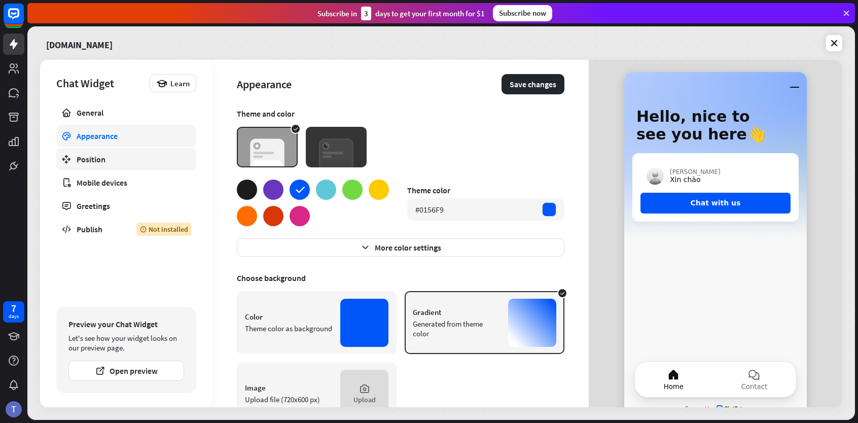
click at [131, 156] on div "Position" at bounding box center [126, 159] width 99 height 10
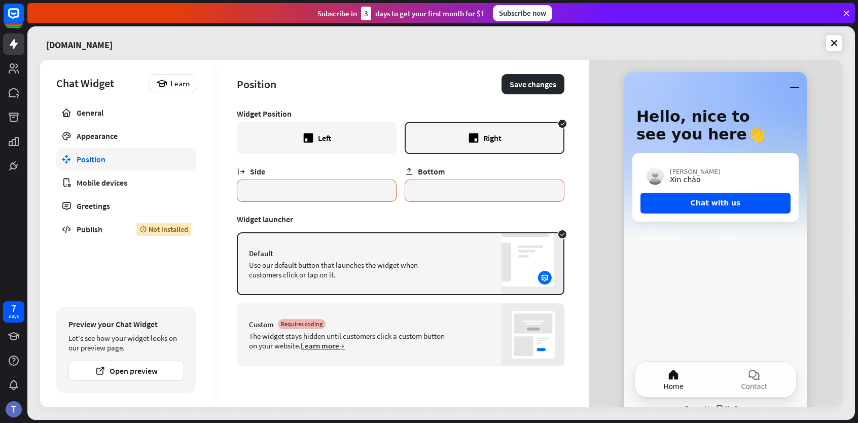
click at [132, 81] on div "Chat Widget" at bounding box center [100, 83] width 88 height 14
click at [16, 16] on icon at bounding box center [14, 14] width 12 height 12
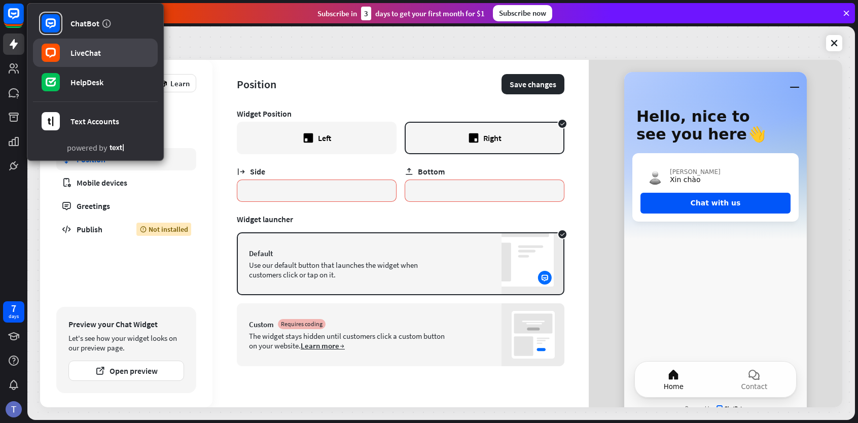
click at [109, 54] on link "LiveChat" at bounding box center [95, 53] width 125 height 28
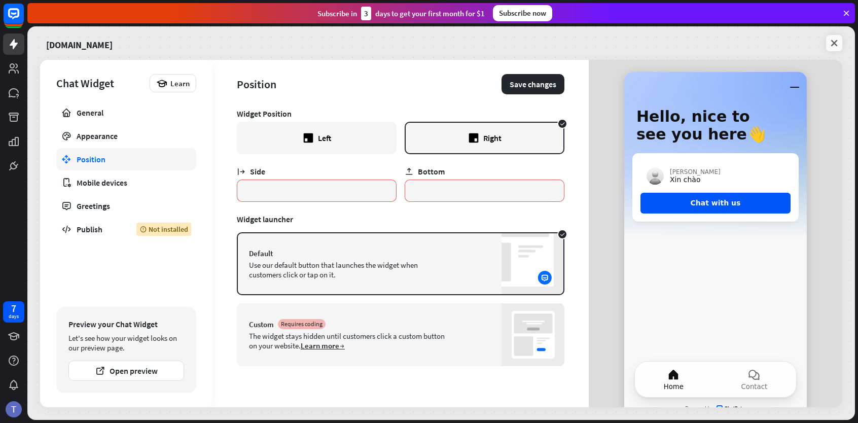
click at [828, 40] on link at bounding box center [834, 43] width 16 height 16
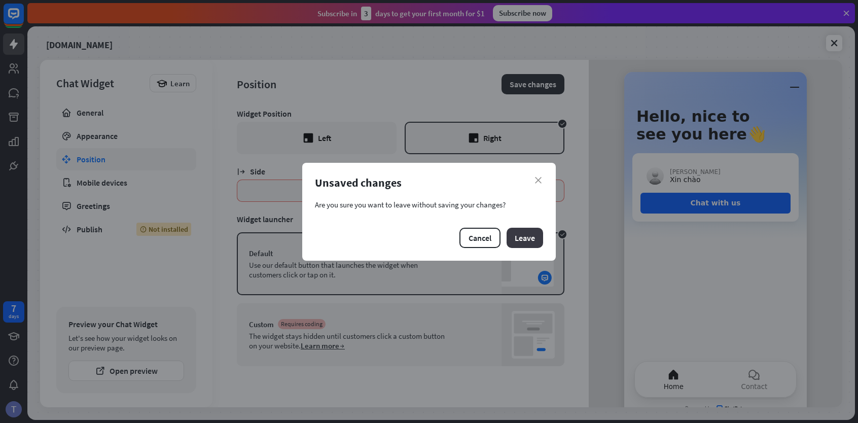
click at [535, 236] on button "Leave" at bounding box center [525, 238] width 37 height 20
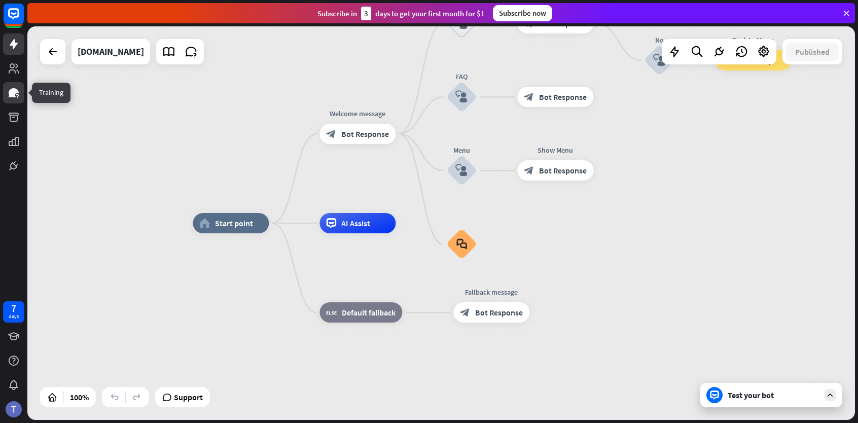
click at [20, 98] on link at bounding box center [13, 92] width 21 height 21
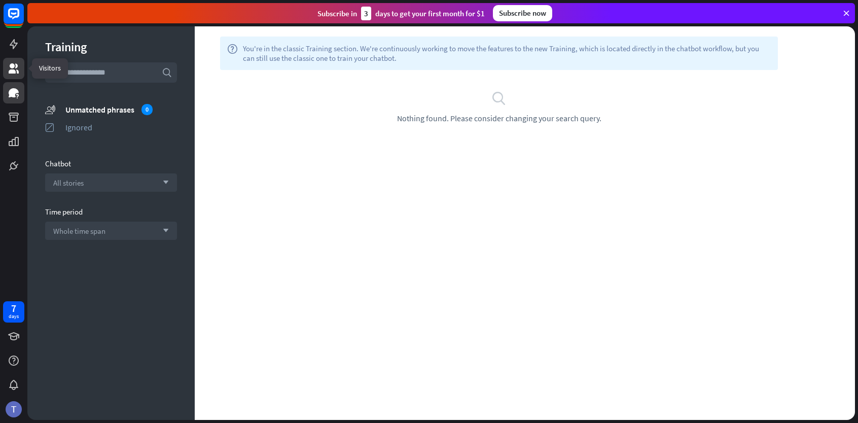
click at [14, 68] on icon at bounding box center [14, 68] width 12 height 12
